Goal: Task Accomplishment & Management: Manage account settings

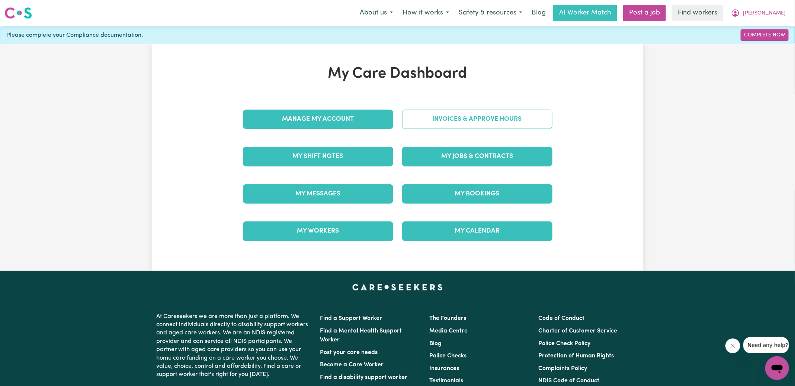
click at [448, 113] on link "Invoices & Approve Hours" at bounding box center [477, 119] width 150 height 19
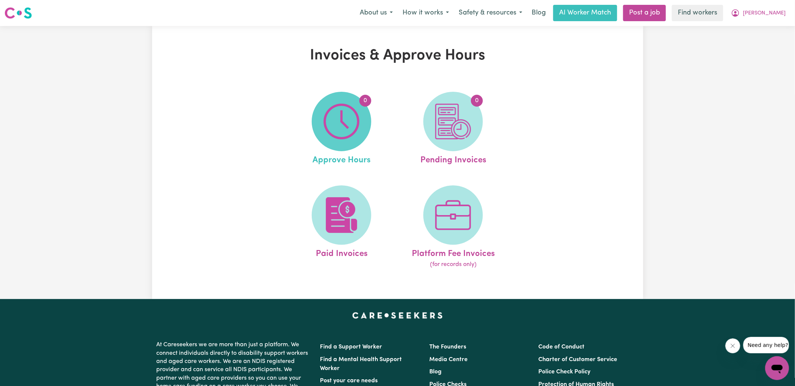
click at [352, 139] on img at bounding box center [342, 122] width 36 height 36
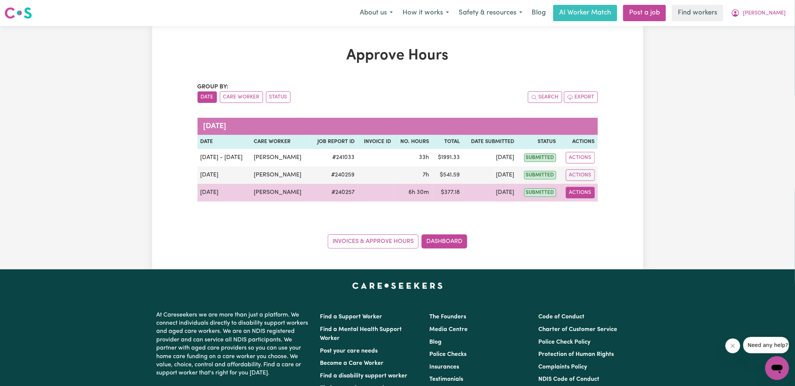
click at [581, 197] on button "Actions" at bounding box center [580, 193] width 29 height 12
click at [594, 213] on link "View Job Report" at bounding box center [599, 209] width 64 height 15
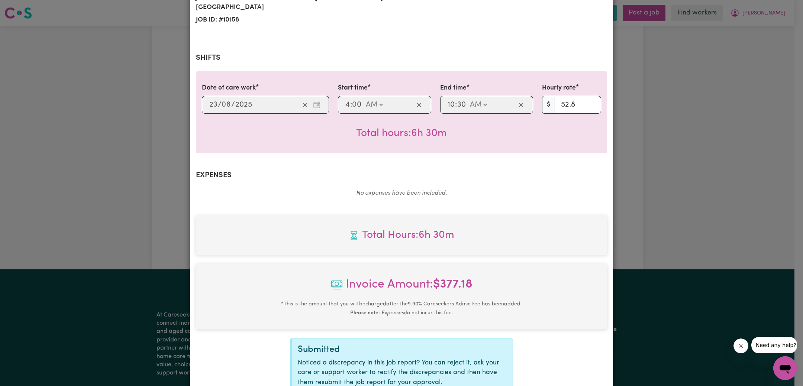
scroll to position [186, 0]
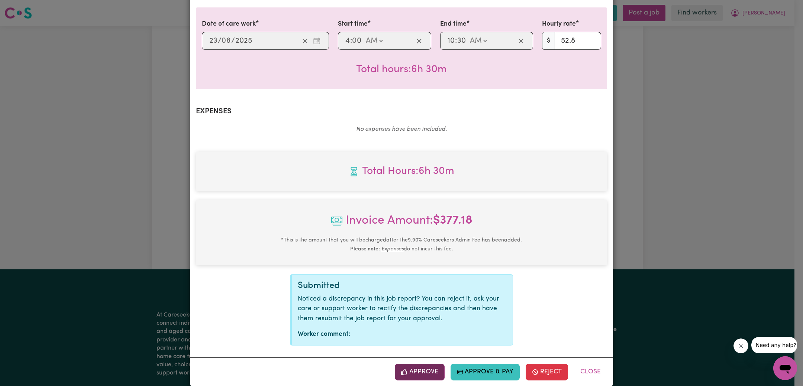
click at [437, 366] on button "Approve" at bounding box center [420, 372] width 50 height 16
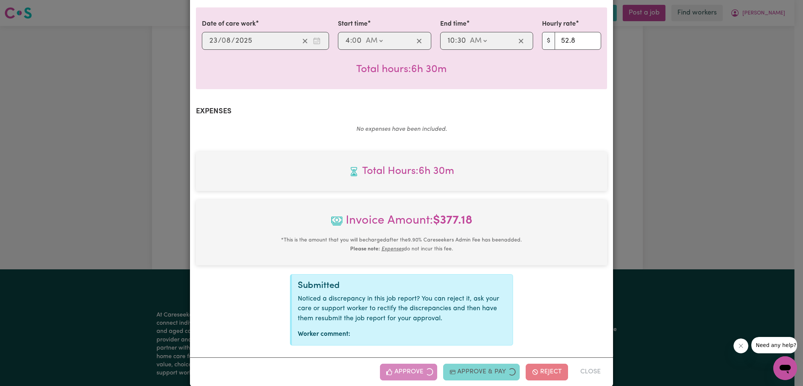
click at [674, 215] on div "Job Report # 240257 - [PERSON_NAME] Summary Job report # 240257 Client name: [P…" at bounding box center [401, 193] width 803 height 386
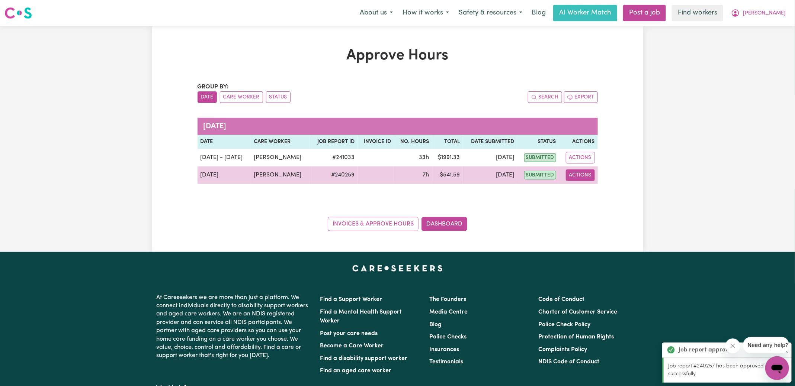
click at [584, 179] on button "Actions" at bounding box center [580, 176] width 29 height 12
click at [587, 192] on link "View Job Report" at bounding box center [599, 192] width 64 height 15
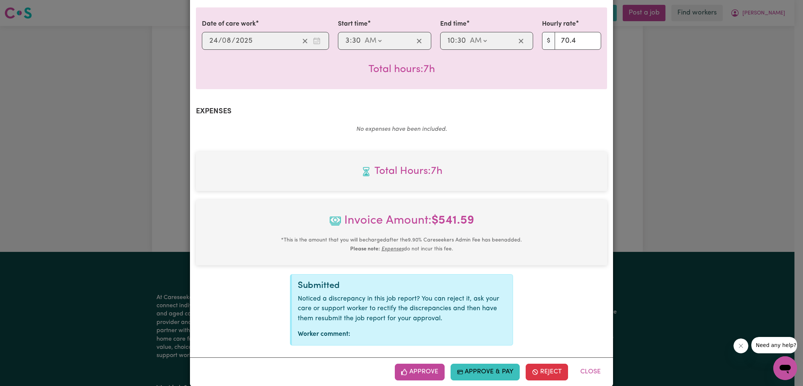
click at [416, 364] on button "Approve" at bounding box center [420, 372] width 50 height 16
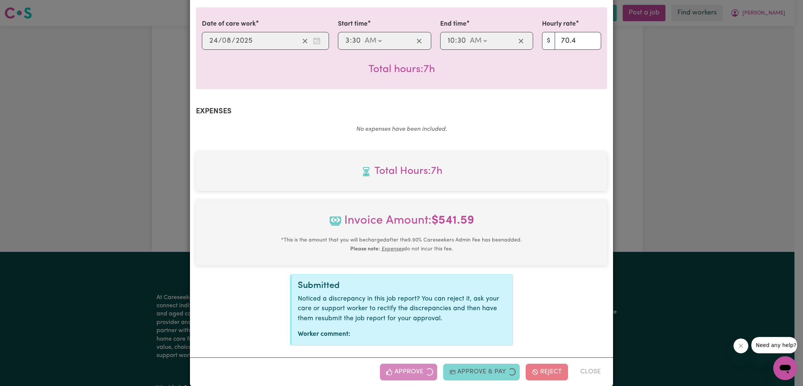
click at [654, 205] on div "Job Report # 240259 - [PERSON_NAME] Summary Job report # 240259 Client name: [P…" at bounding box center [401, 193] width 803 height 386
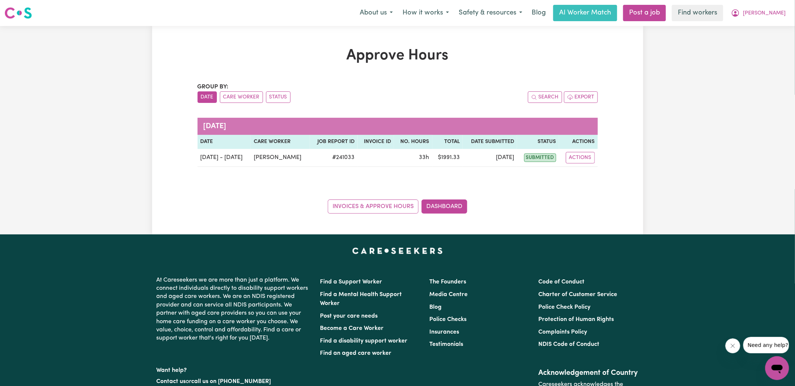
click at [458, 213] on div "Approve Hours Group by: Date Care Worker Status Search Export [DATE] Date Care …" at bounding box center [397, 130] width 491 height 209
click at [467, 205] on div "Invoices & Approve Hours Dashboard" at bounding box center [398, 202] width 400 height 23
click at [441, 211] on link "Dashboard" at bounding box center [444, 207] width 46 height 14
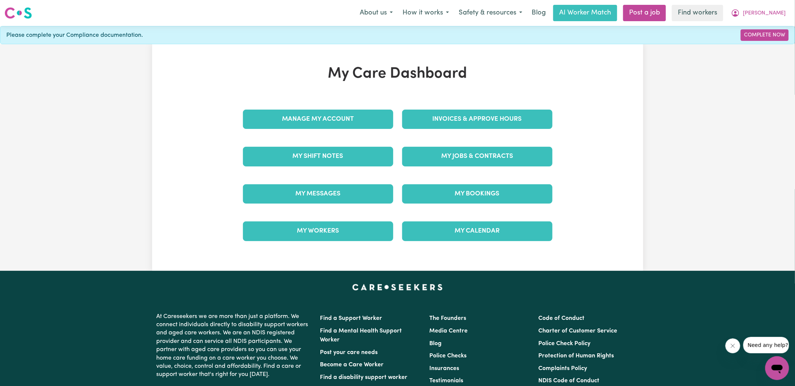
click at [476, 108] on div "Invoices & Approve Hours" at bounding box center [477, 119] width 159 height 37
click at [486, 122] on link "Invoices & Approve Hours" at bounding box center [477, 119] width 150 height 19
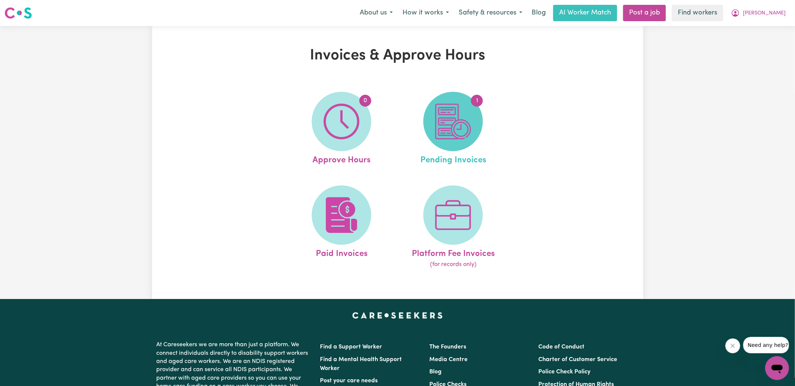
click at [429, 126] on span "1" at bounding box center [453, 122] width 60 height 60
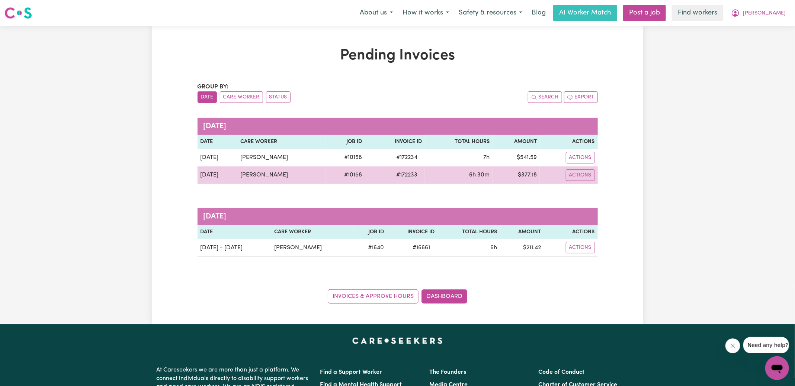
click at [402, 175] on span "# 172233" at bounding box center [407, 175] width 30 height 9
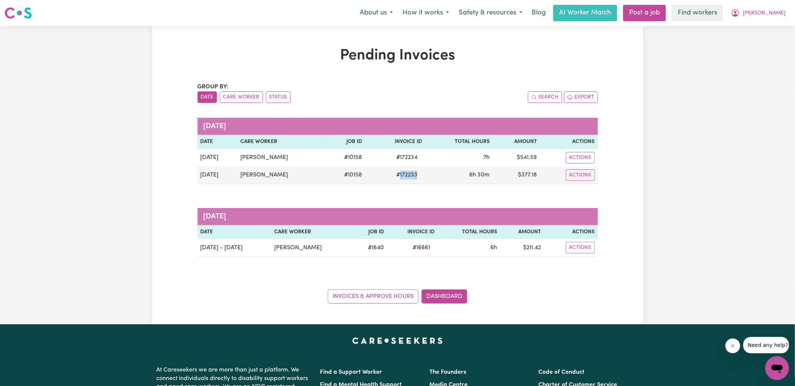
copy span "172233"
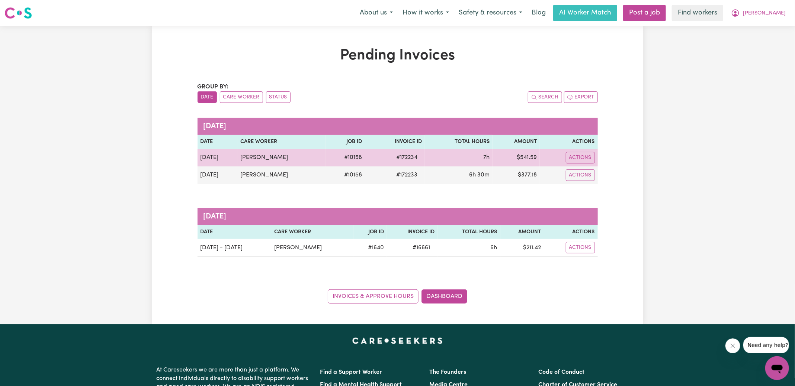
click at [402, 157] on span "# 172234" at bounding box center [407, 157] width 30 height 9
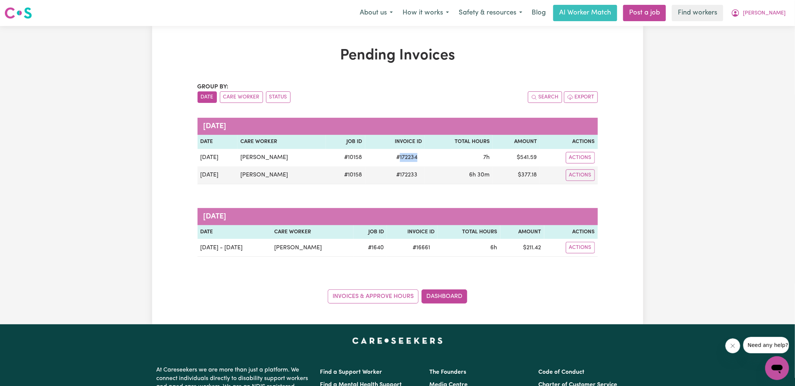
copy span "172234"
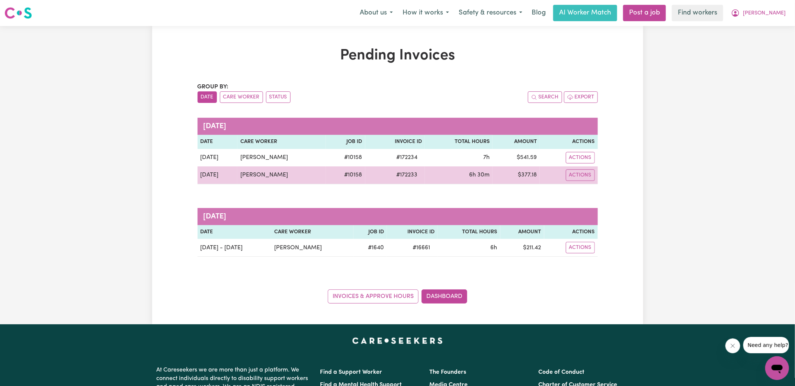
click at [525, 176] on td "$ 377.18" at bounding box center [516, 176] width 47 height 18
drag, startPoint x: 525, startPoint y: 176, endPoint x: 557, endPoint y: 166, distance: 33.7
click at [525, 176] on td "$ 377.18" at bounding box center [516, 176] width 47 height 18
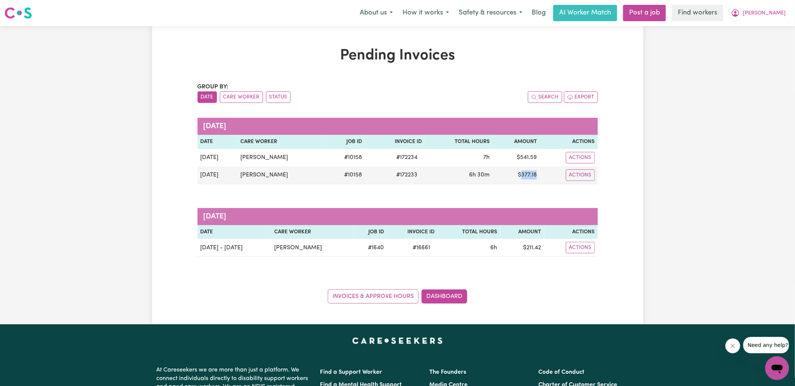
copy td "377.18"
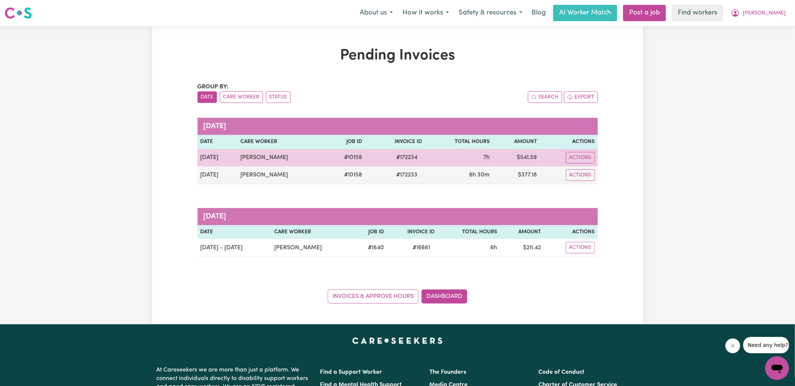
click at [525, 159] on td "$ 541.59" at bounding box center [516, 157] width 47 height 17
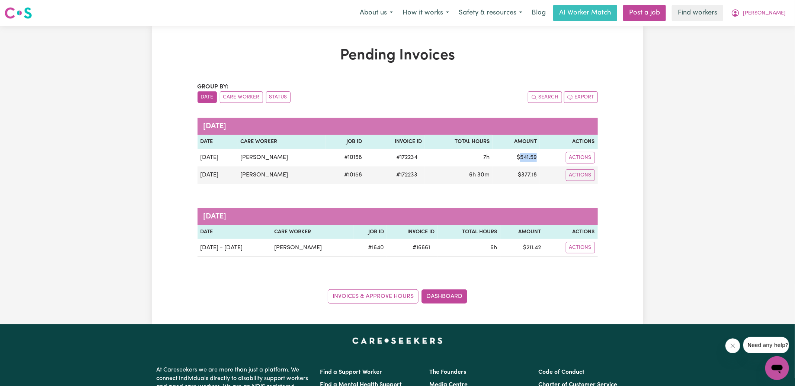
copy td "541.59"
click at [740, 16] on icon "My Account" at bounding box center [735, 13] width 9 height 9
click at [753, 46] on link "Logout" at bounding box center [760, 43] width 59 height 14
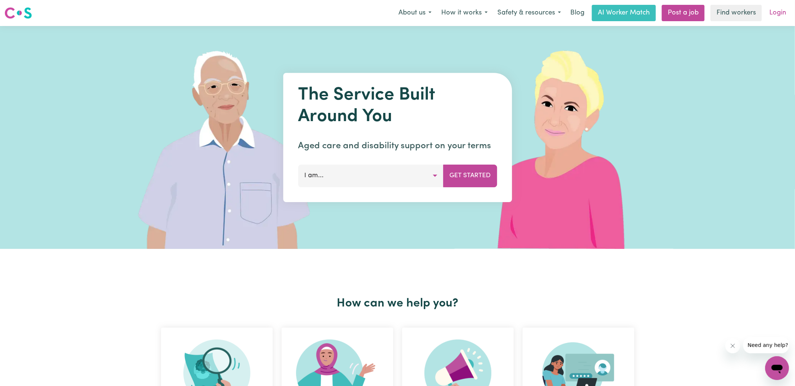
click at [783, 17] on link "Login" at bounding box center [778, 13] width 26 height 16
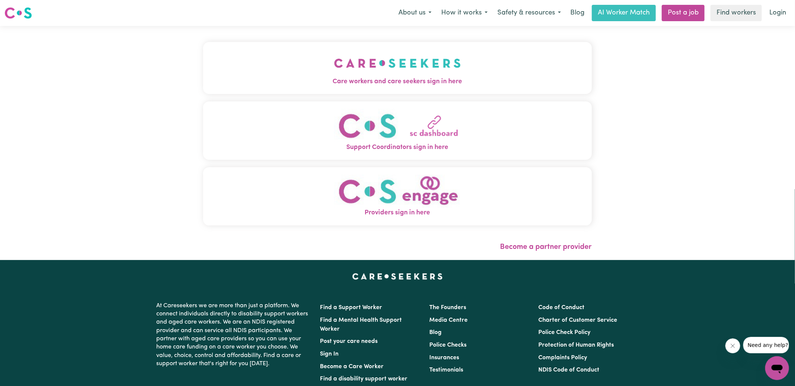
click at [420, 78] on span "Care workers and care seekers sign in here" at bounding box center [397, 82] width 389 height 10
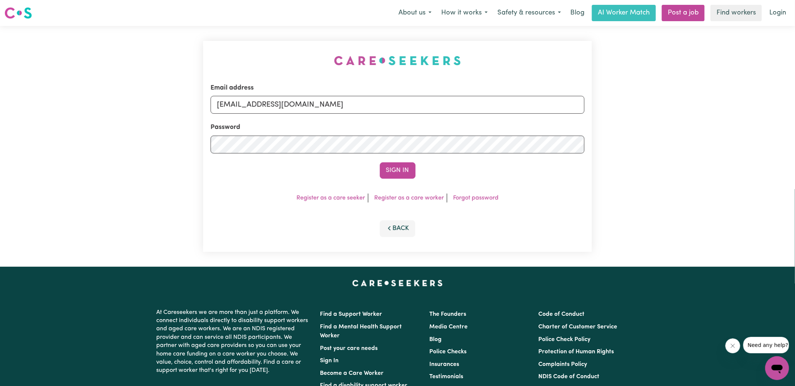
click at [295, 44] on div "Email address [EMAIL_ADDRESS][DOMAIN_NAME] Password Sign In Register as a care …" at bounding box center [398, 146] width 398 height 241
drag, startPoint x: 256, startPoint y: 105, endPoint x: 586, endPoint y: 114, distance: 330.1
click at [586, 114] on div "Email address [EMAIL_ADDRESS][DOMAIN_NAME] Password Sign In Register as a care …" at bounding box center [397, 146] width 389 height 211
type input "[EMAIL_ADDRESS][DOMAIN_NAME]"
click at [380, 163] on button "Sign In" at bounding box center [398, 171] width 36 height 16
